Goal: Information Seeking & Learning: Learn about a topic

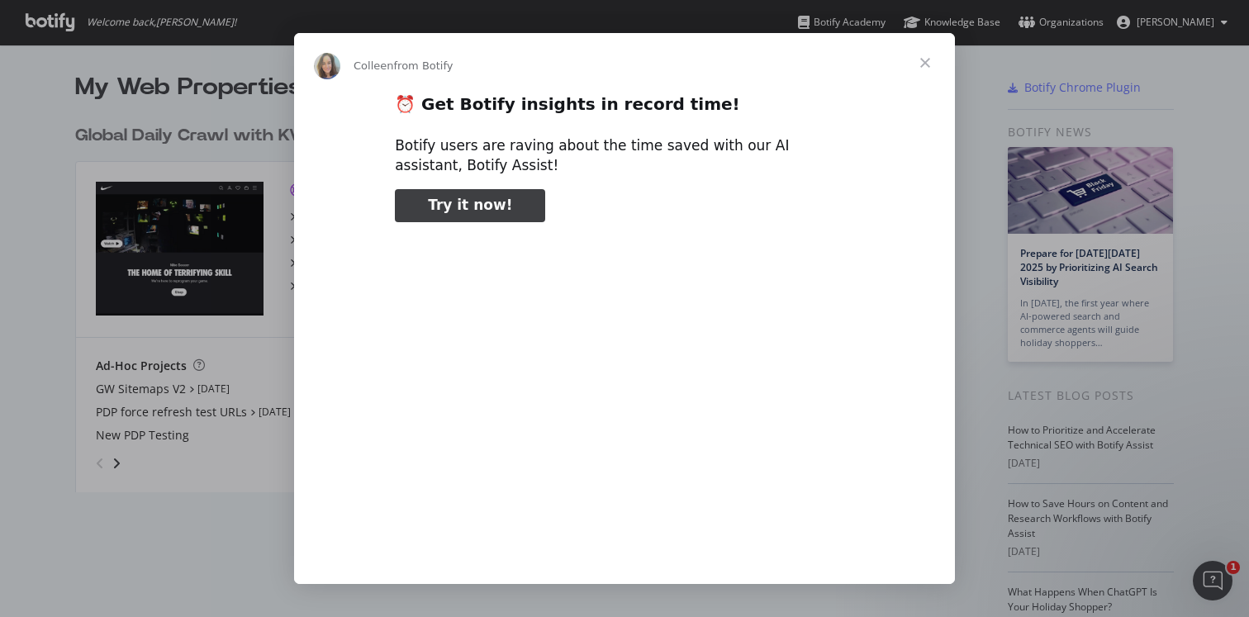
click at [927, 65] on span "Close" at bounding box center [924, 62] width 59 height 59
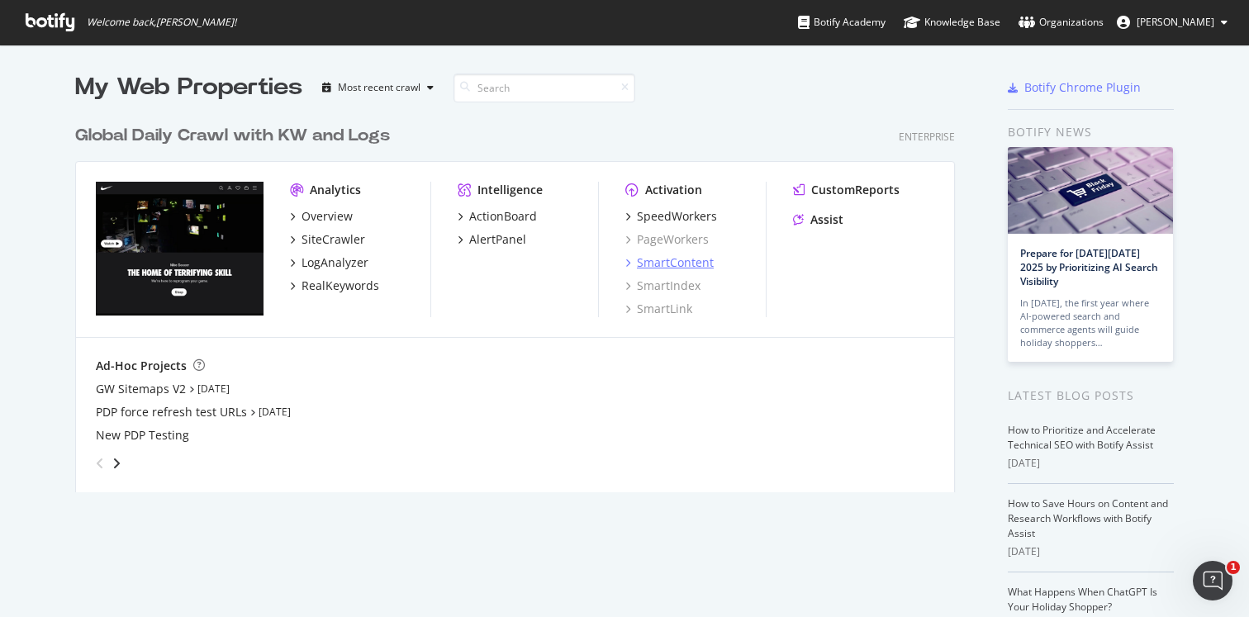
click at [630, 260] on div "SmartContent" at bounding box center [669, 262] width 88 height 17
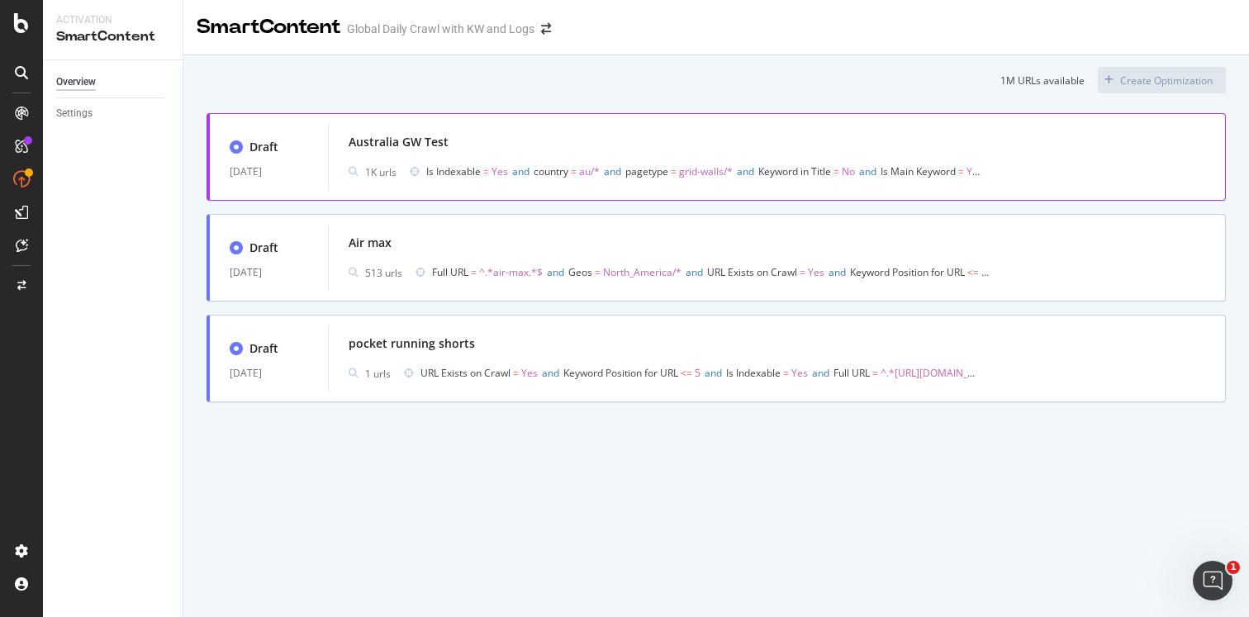
click at [543, 161] on span "Is Indexable = Yes and country = au/* and pagetype = grid-walls/* and Keyword i…" at bounding box center [704, 171] width 557 height 23
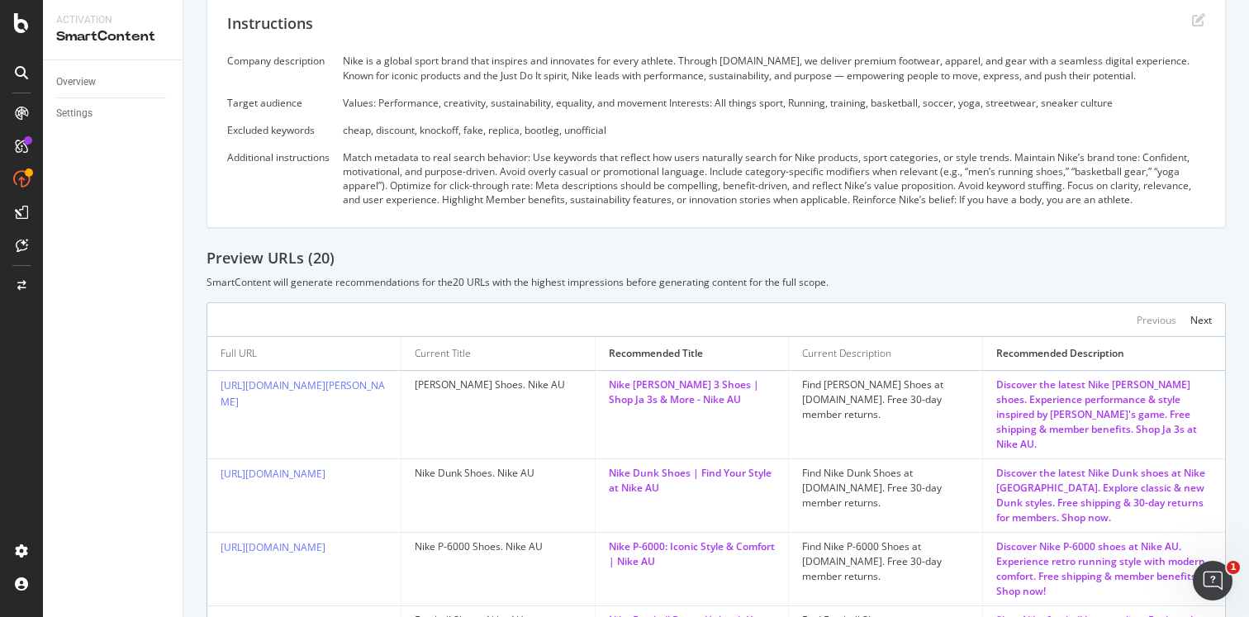
scroll to position [272, 0]
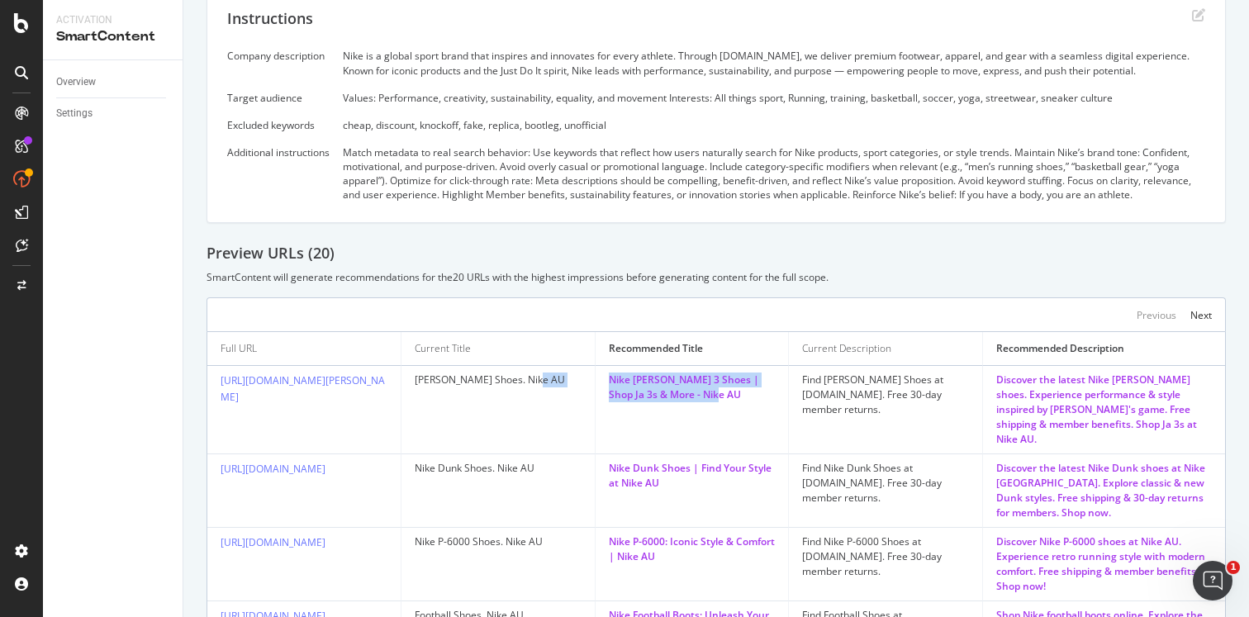
drag, startPoint x: 591, startPoint y: 382, endPoint x: 783, endPoint y: 400, distance: 192.4
click at [784, 401] on tr "[URL][DOMAIN_NAME][PERSON_NAME] [PERSON_NAME] Shoes. Nike AU Nike [PERSON_NAME]…" at bounding box center [715, 410] width 1017 height 88
click at [752, 406] on td "Nike [PERSON_NAME] 3 Shoes | Shop Ja 3s & More - Nike AU" at bounding box center [692, 410] width 194 height 88
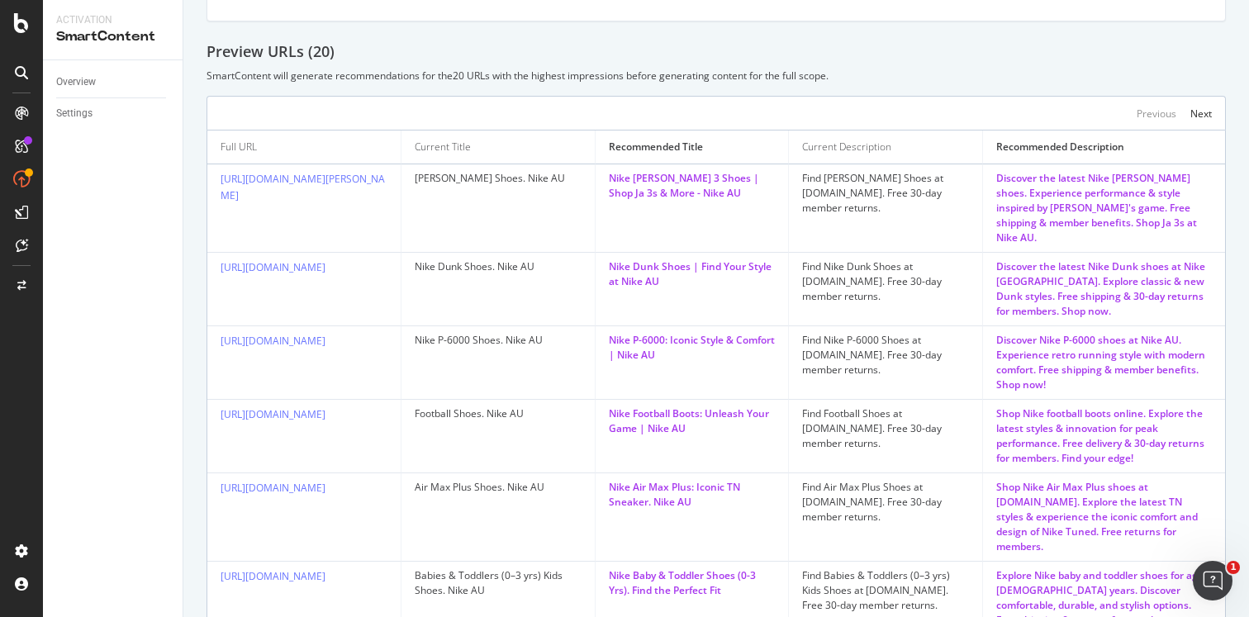
scroll to position [476, 0]
drag, startPoint x: 705, startPoint y: 339, endPoint x: 601, endPoint y: 325, distance: 105.0
click at [601, 325] on td "Nike P-6000: Iconic Style & Comfort | Nike AU" at bounding box center [692, 360] width 194 height 73
click at [623, 343] on div "Nike P-6000: Iconic Style & Comfort | Nike AU" at bounding box center [692, 345] width 167 height 30
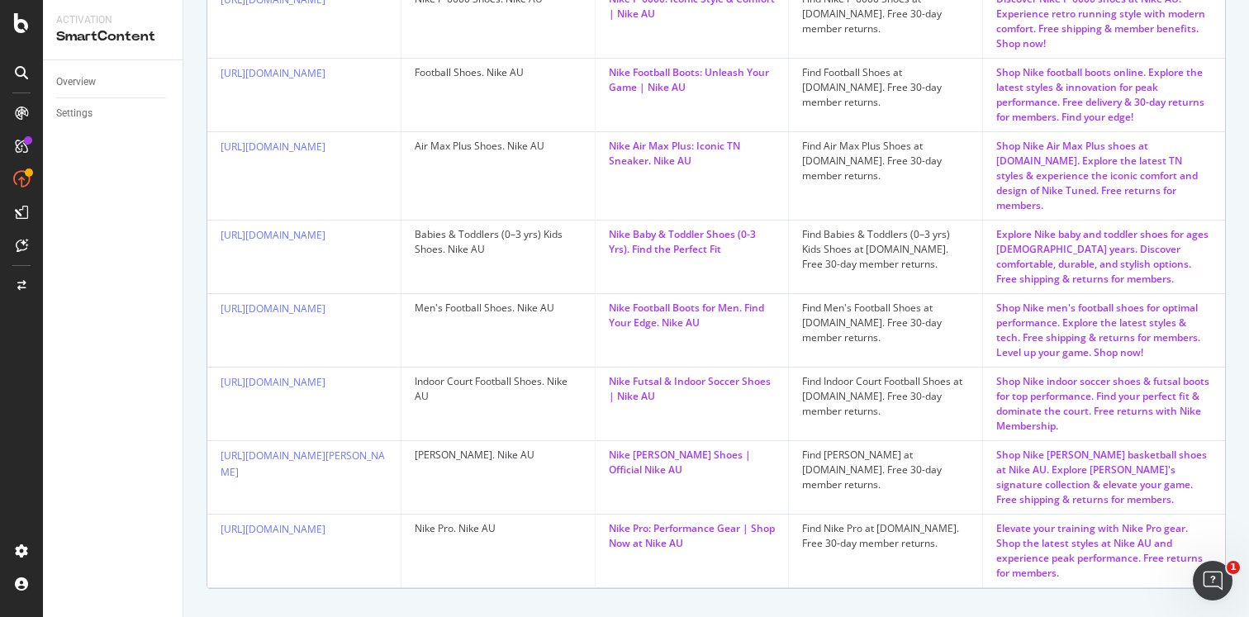
scroll to position [0, 0]
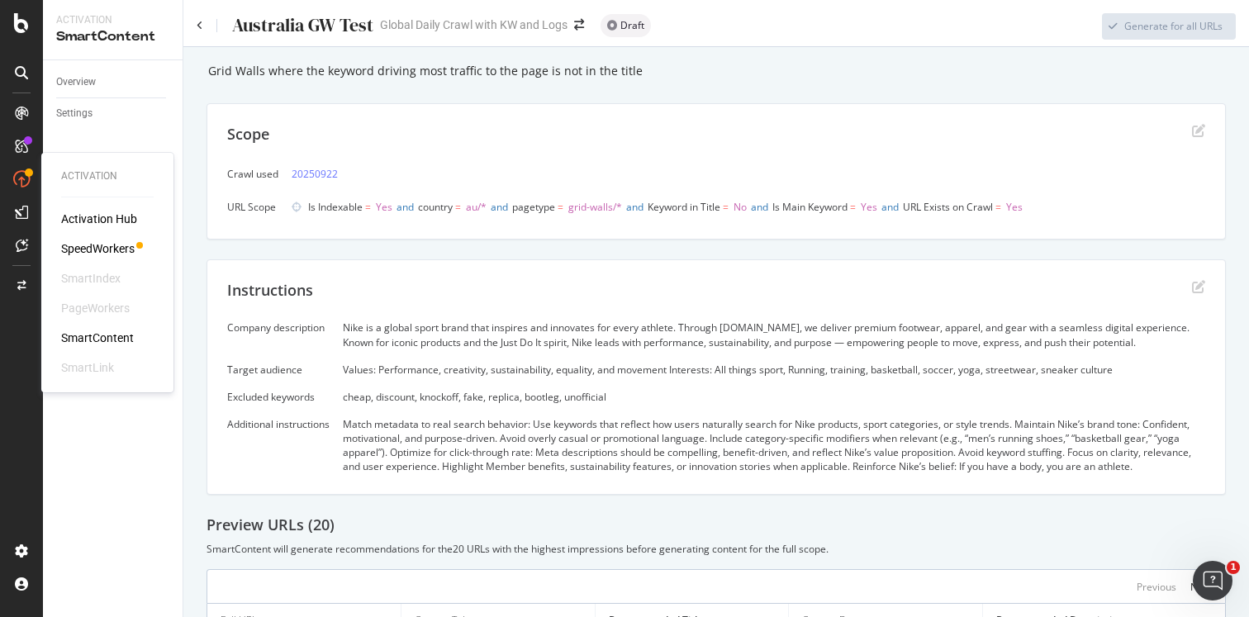
click at [113, 248] on div "SpeedWorkers" at bounding box center [97, 248] width 73 height 17
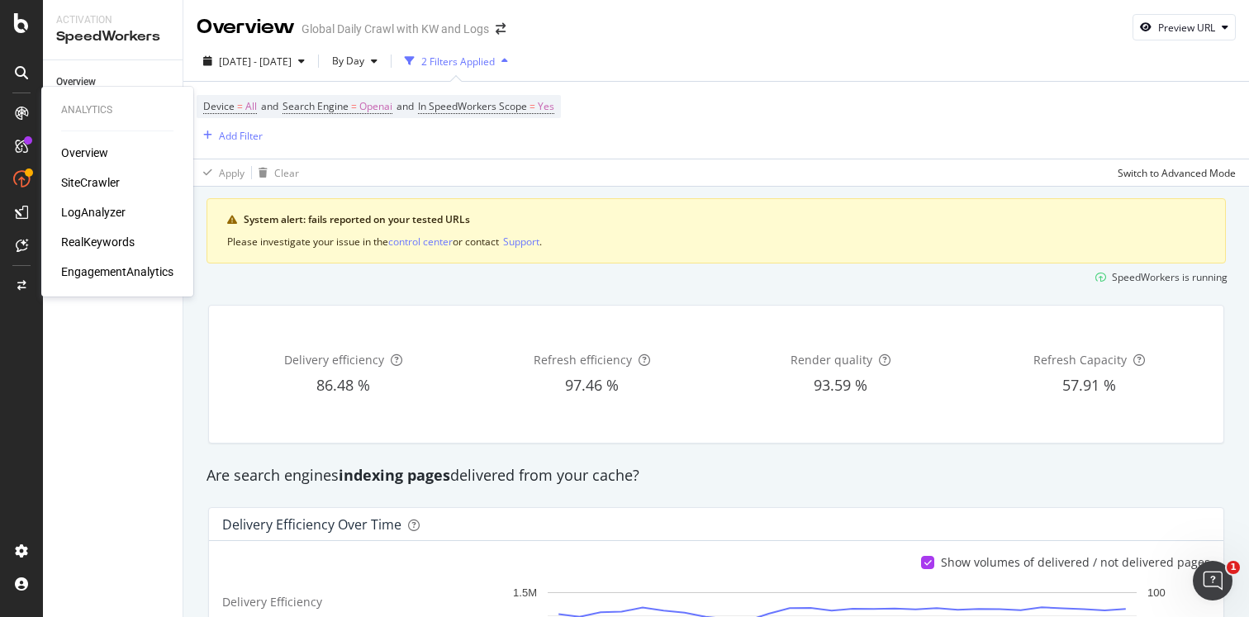
click at [96, 242] on div "RealKeywords" at bounding box center [97, 242] width 73 height 17
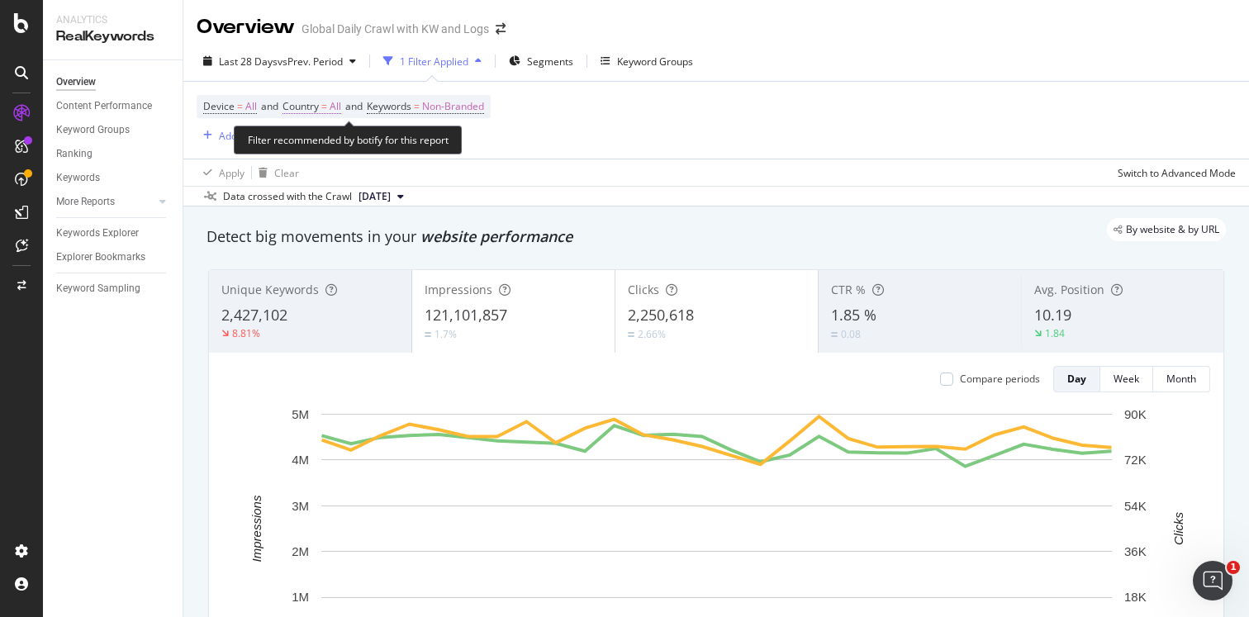
click at [327, 110] on span "=" at bounding box center [324, 106] width 6 height 14
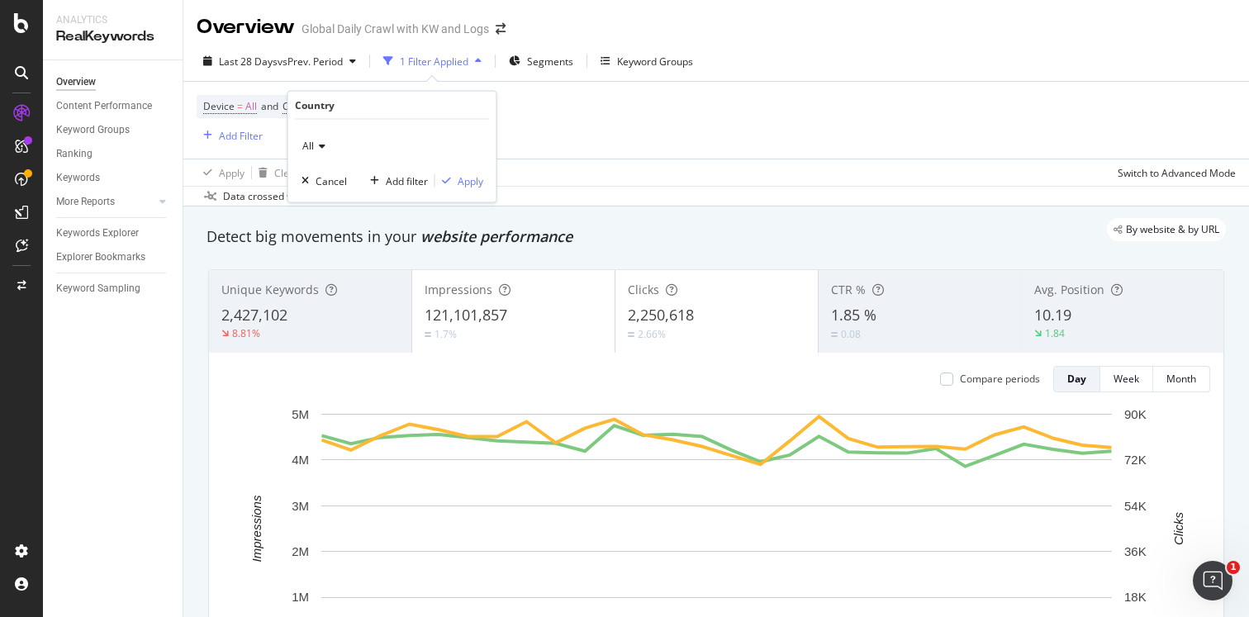
click at [320, 143] on icon at bounding box center [320, 146] width 12 height 10
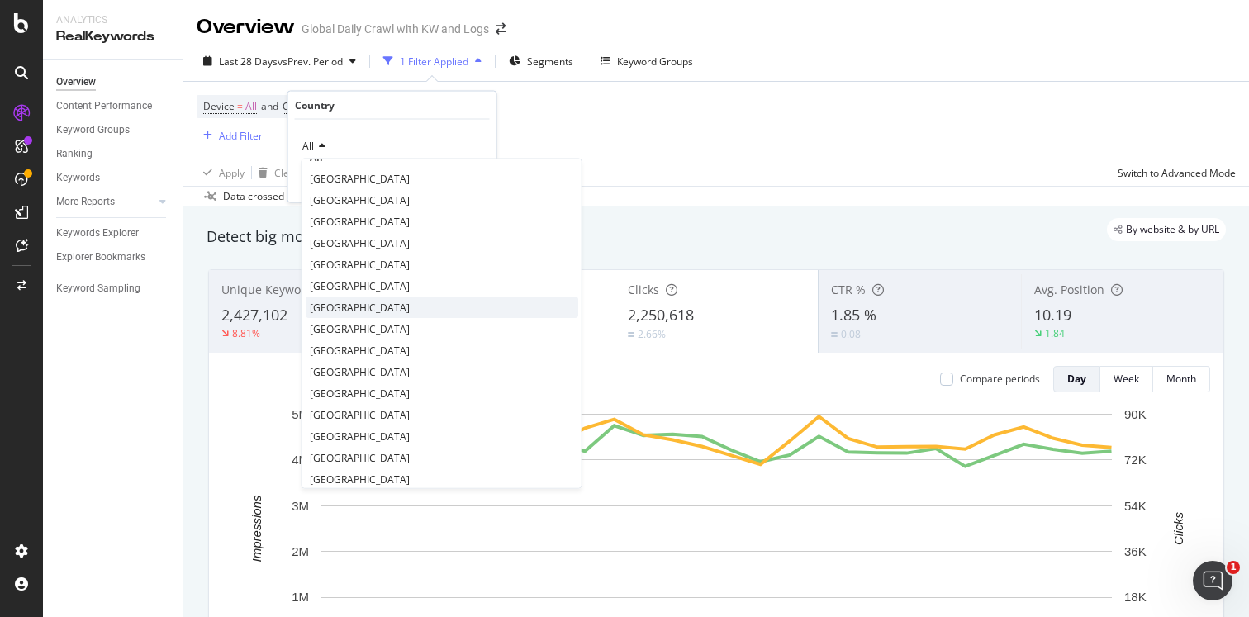
scroll to position [25, 0]
click at [318, 407] on span "[GEOGRAPHIC_DATA]" at bounding box center [360, 412] width 100 height 14
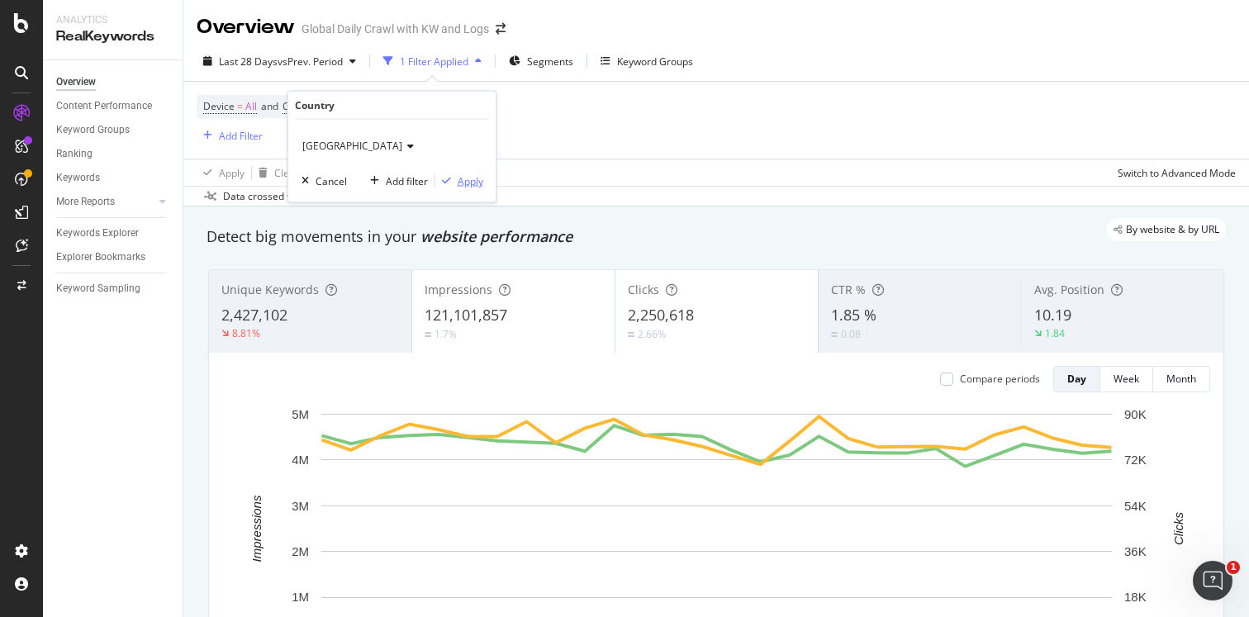
click at [467, 177] on div "Apply" at bounding box center [470, 180] width 26 height 14
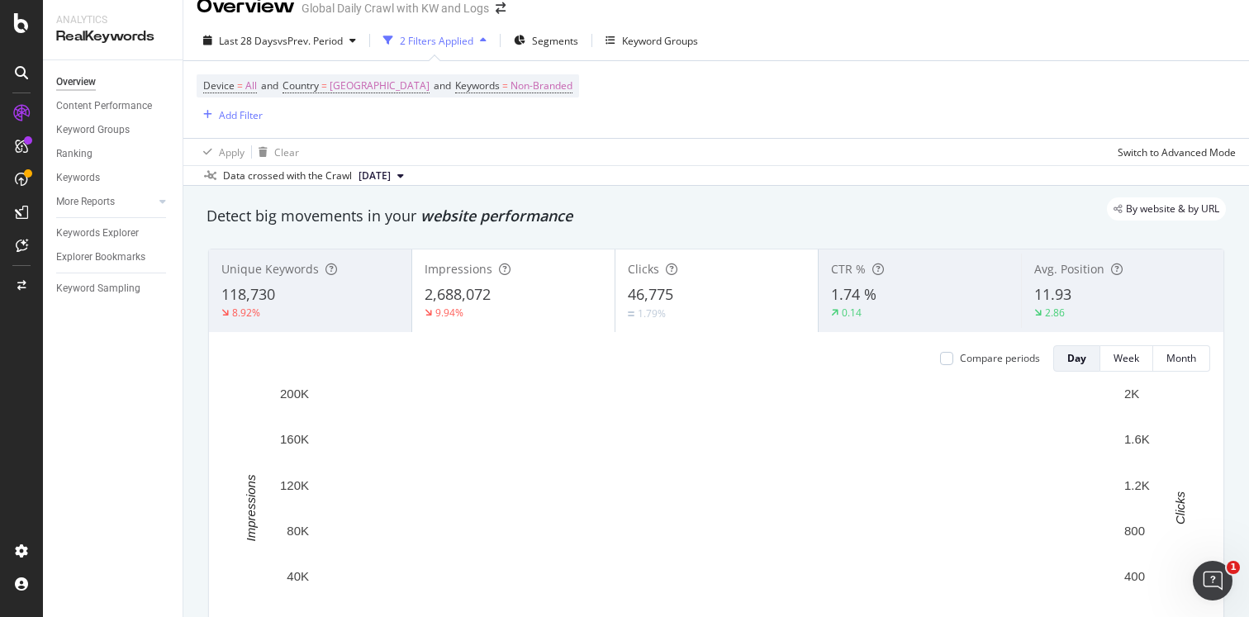
scroll to position [17, 0]
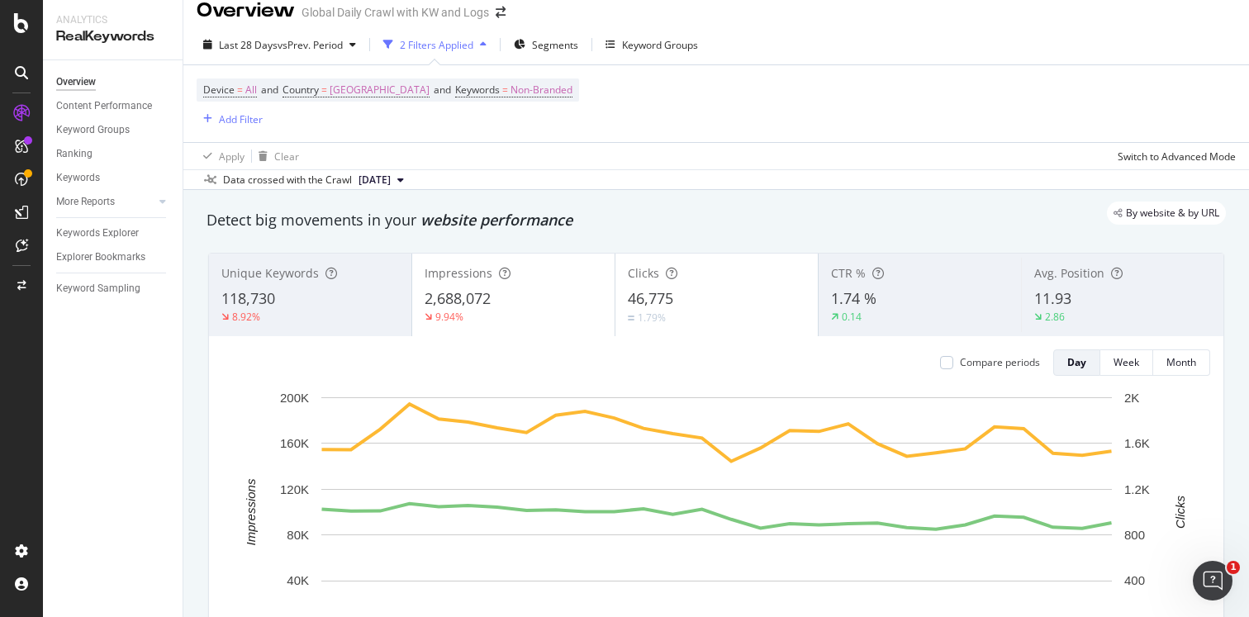
click at [391, 178] on span "[DATE]" at bounding box center [374, 180] width 32 height 15
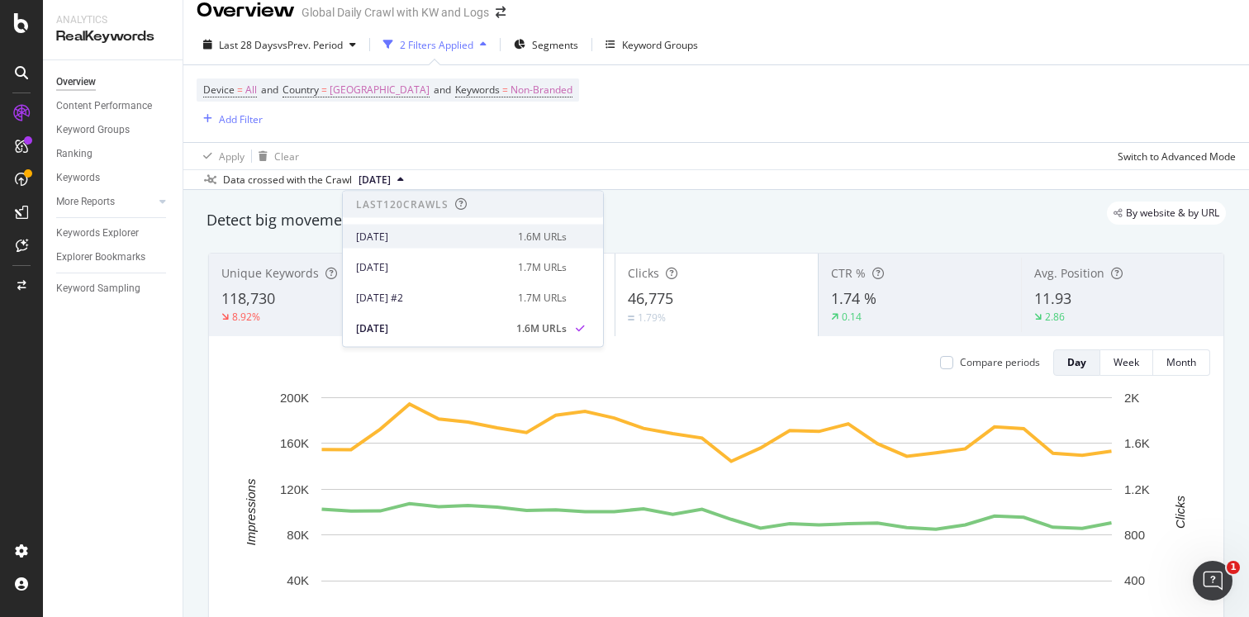
click at [412, 234] on div "[DATE]" at bounding box center [432, 236] width 152 height 15
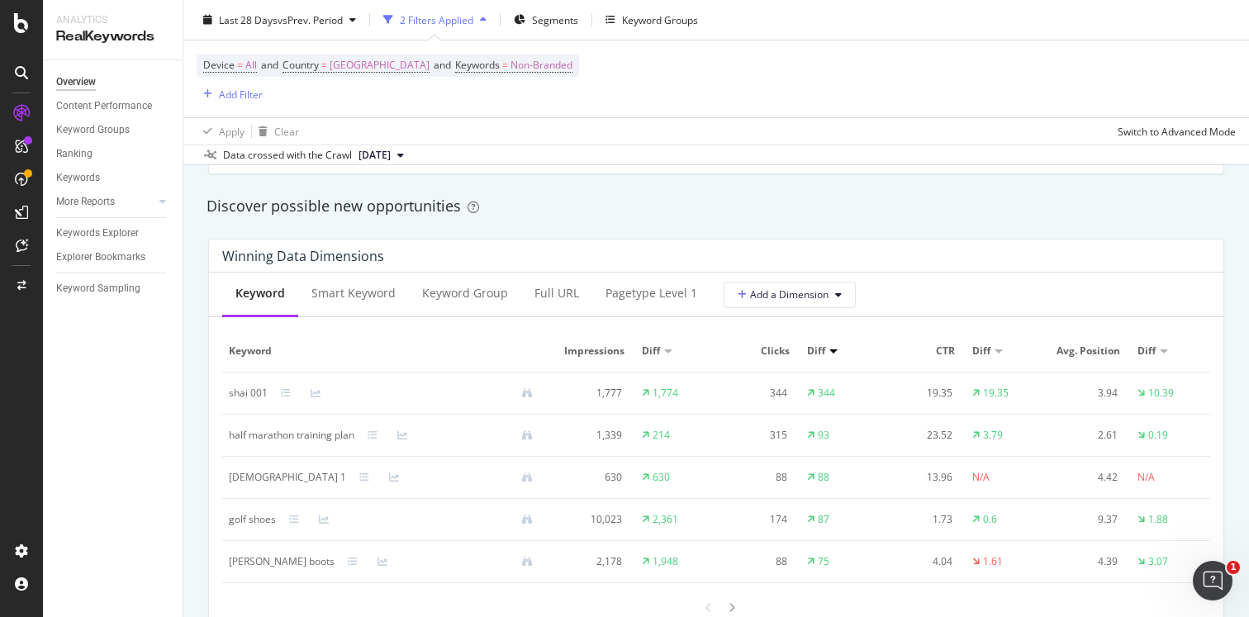
scroll to position [1457, 0]
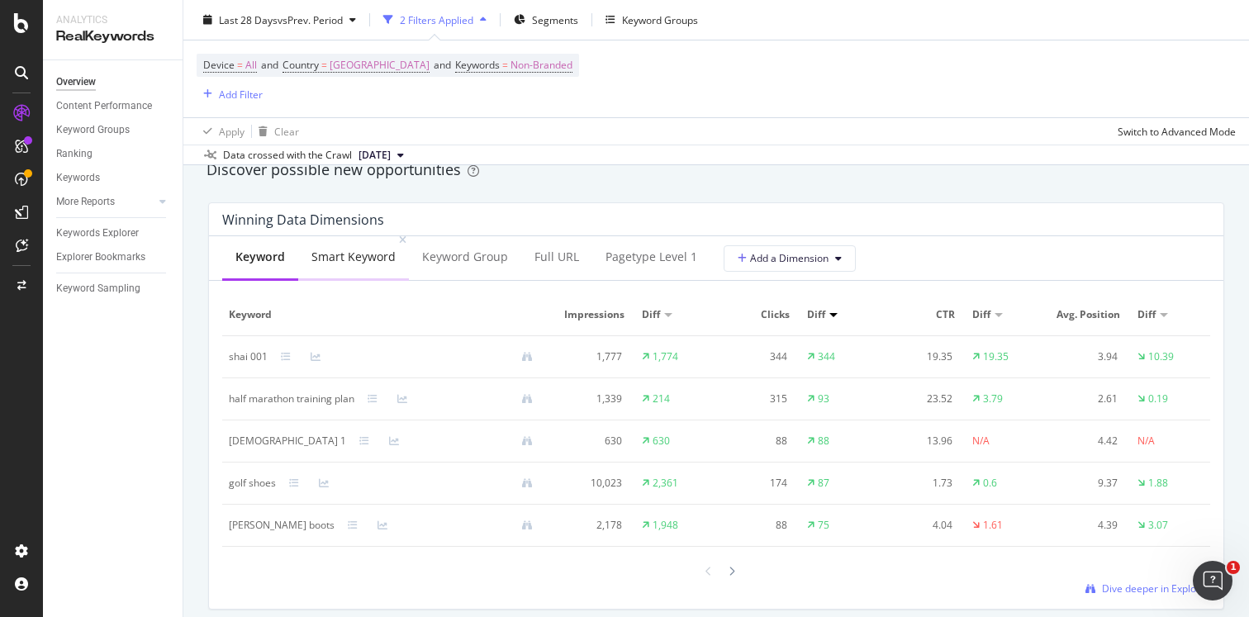
click at [340, 260] on div "Smart Keyword" at bounding box center [353, 257] width 84 height 17
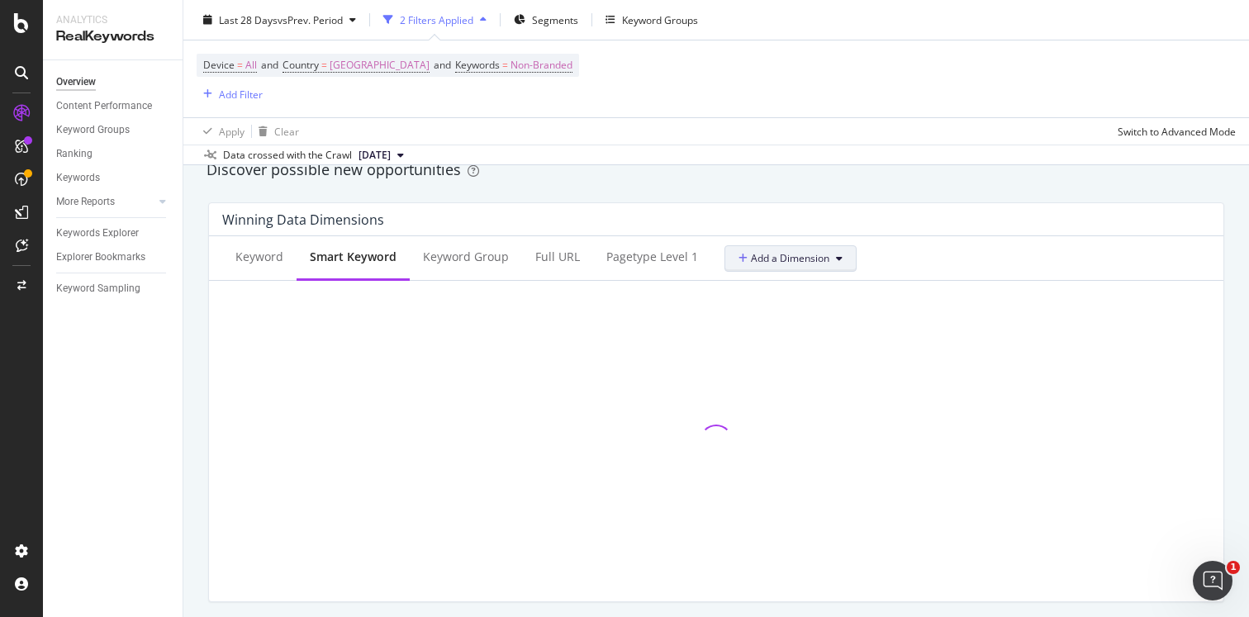
click at [754, 251] on span "Add a Dimension" at bounding box center [783, 258] width 91 height 14
click at [592, 184] on div "Discover possible new opportunities" at bounding box center [716, 170] width 1036 height 38
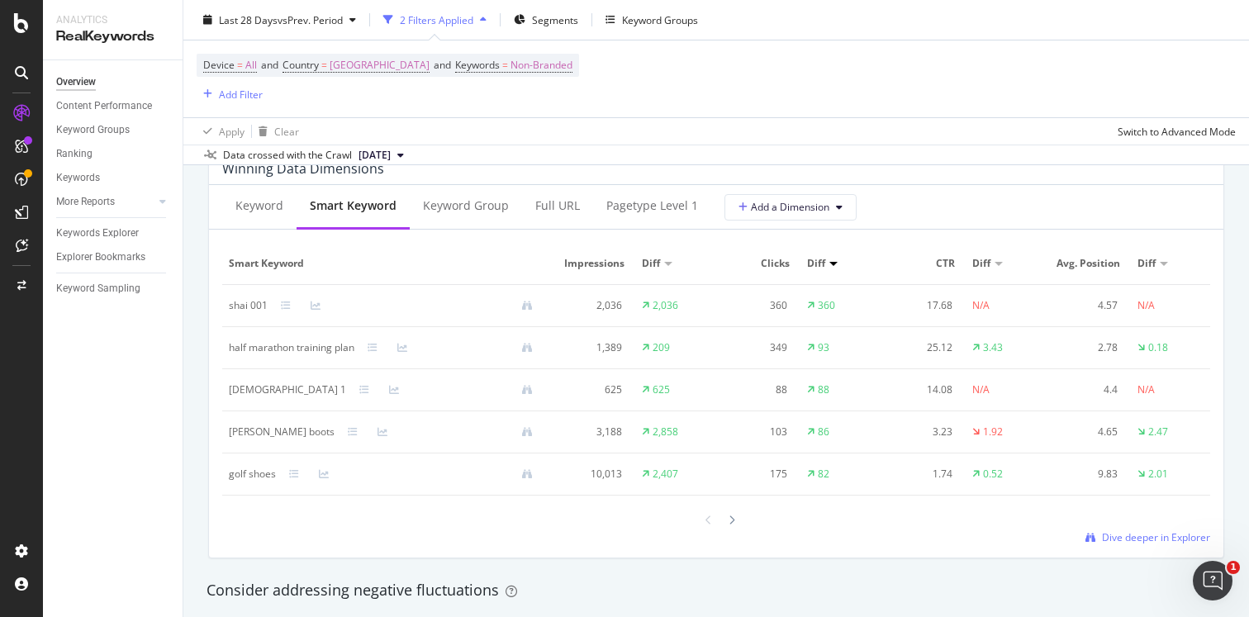
scroll to position [1509, 0]
click at [453, 204] on div "Keyword Group" at bounding box center [466, 205] width 86 height 17
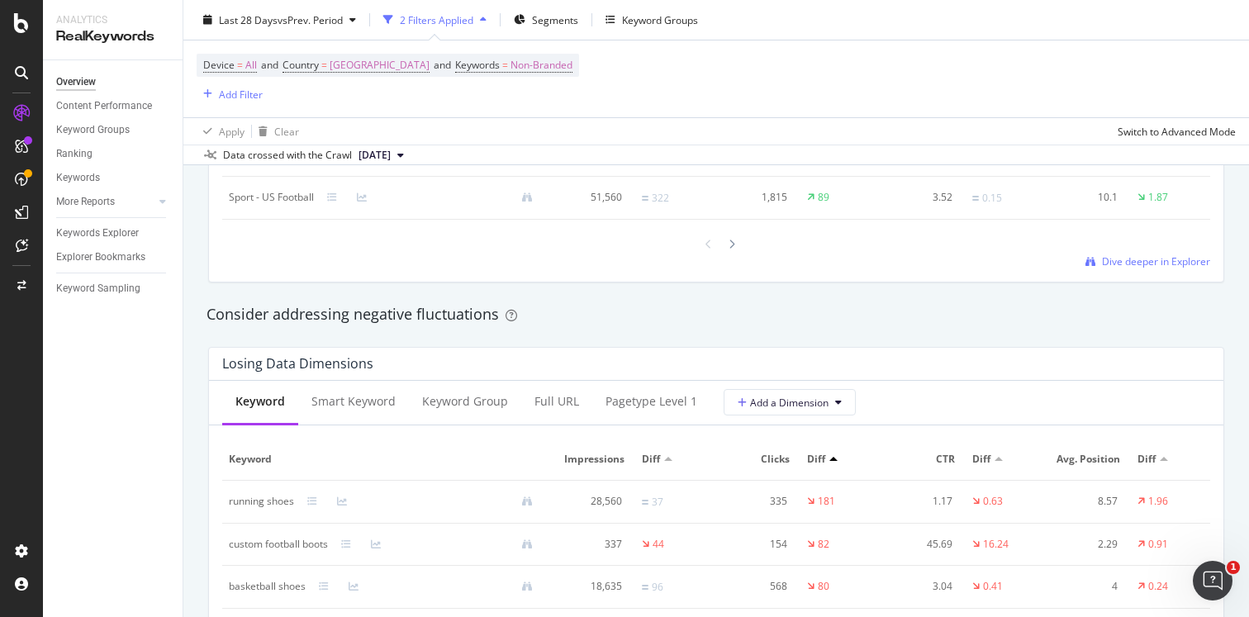
scroll to position [1789, 0]
